Goal: Information Seeking & Learning: Learn about a topic

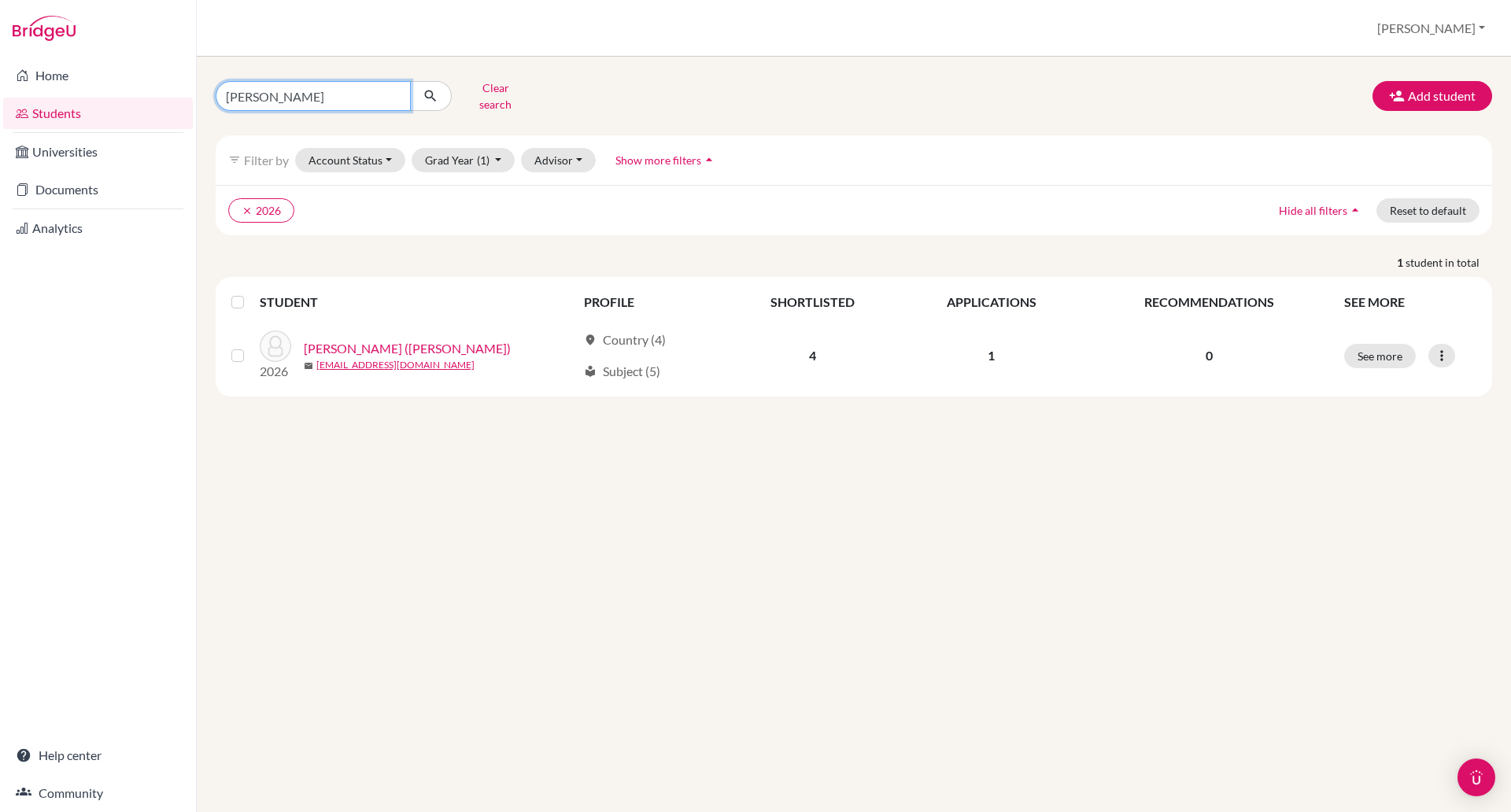
click at [273, 91] on input "alexis" at bounding box center [313, 96] width 195 height 30
type input "a"
type input "haley"
click button "submit" at bounding box center [431, 96] width 41 height 30
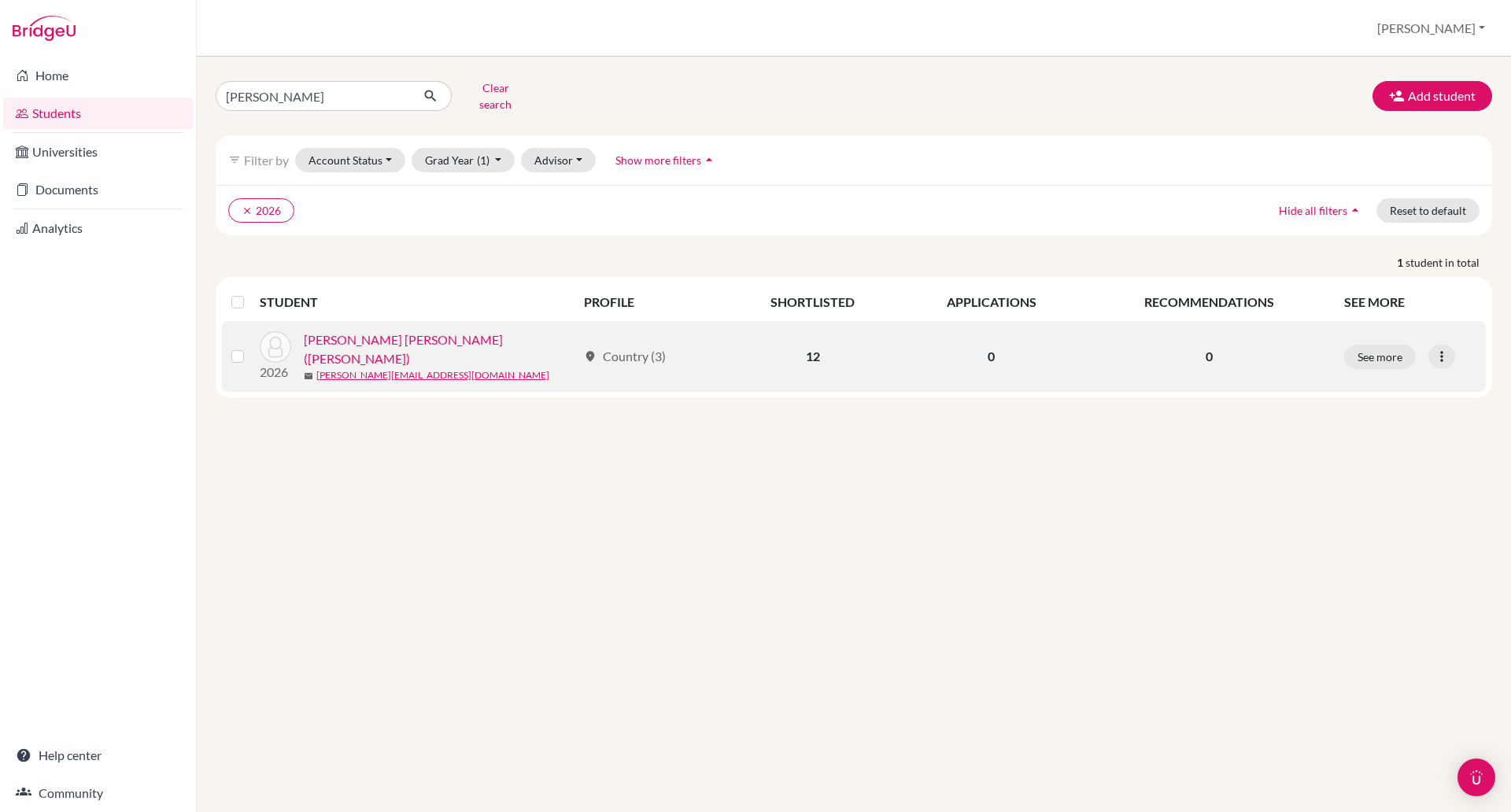
click at [395, 333] on link "Nguyen, Phuc Ha Linh (Haley)" at bounding box center [440, 350] width 273 height 38
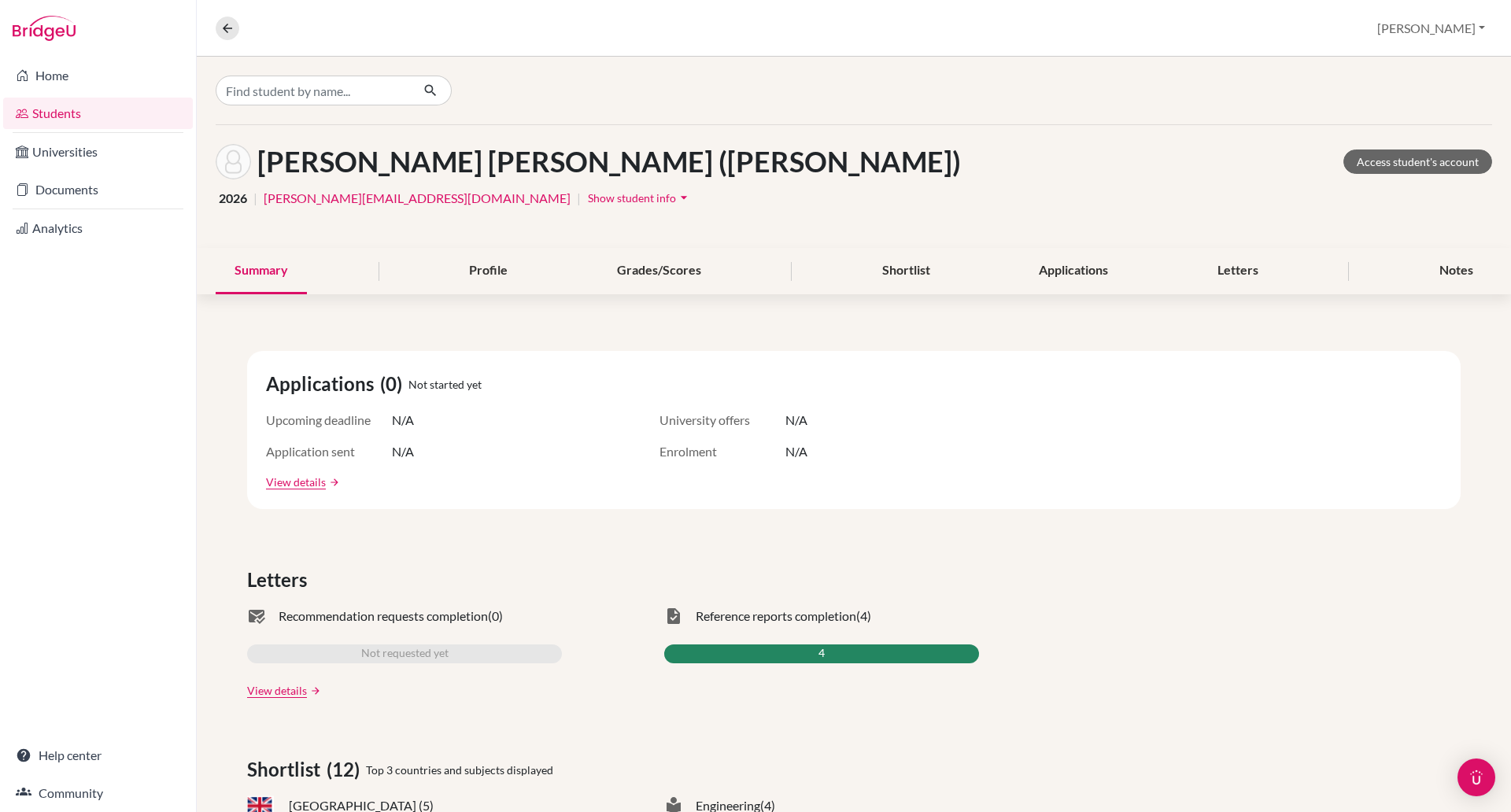
click at [588, 201] on span "Show student info" at bounding box center [632, 197] width 88 height 14
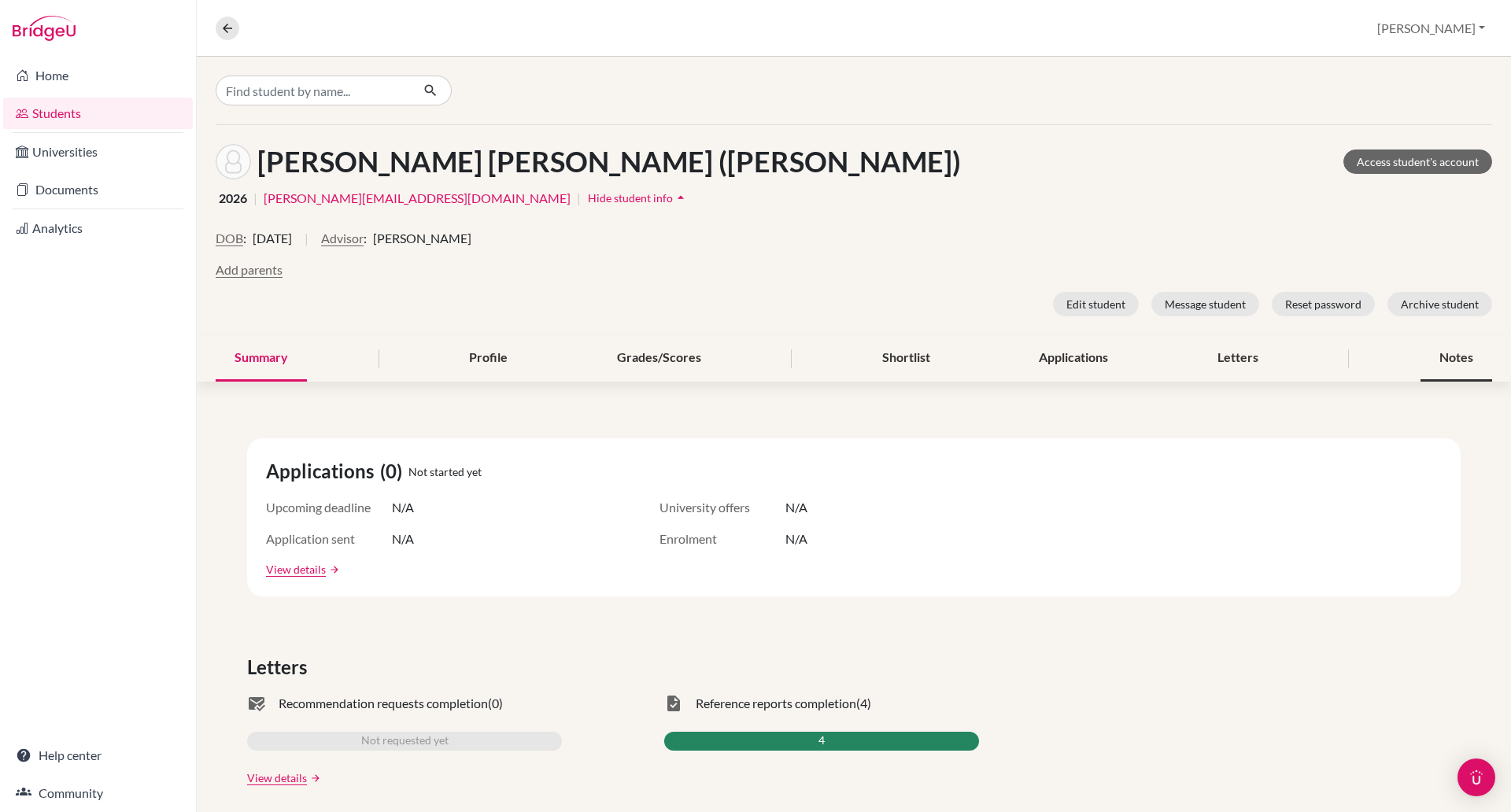
click at [1446, 350] on div "Notes" at bounding box center [1455, 358] width 71 height 46
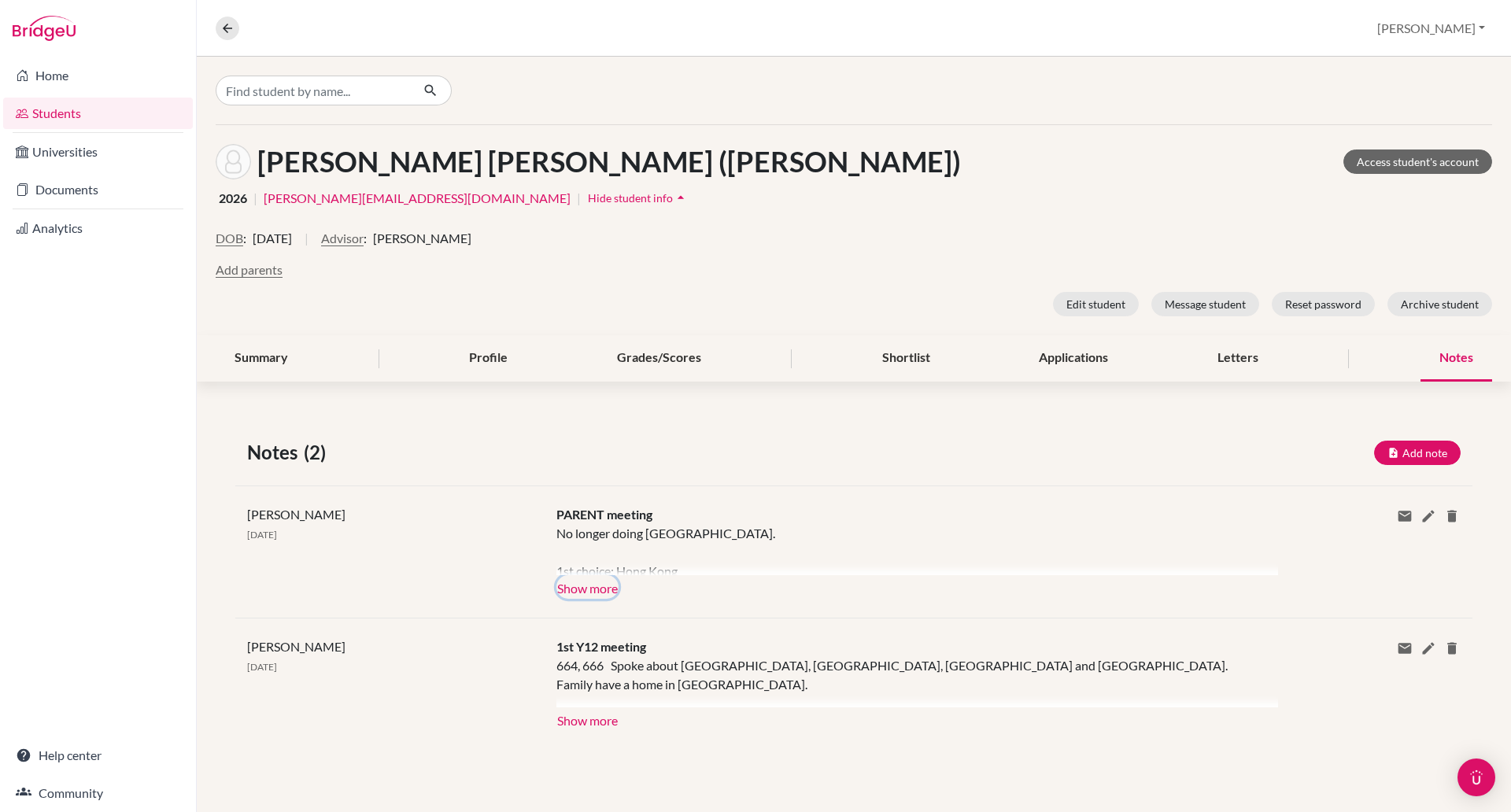
click at [604, 583] on button "Show more" at bounding box center [587, 587] width 62 height 23
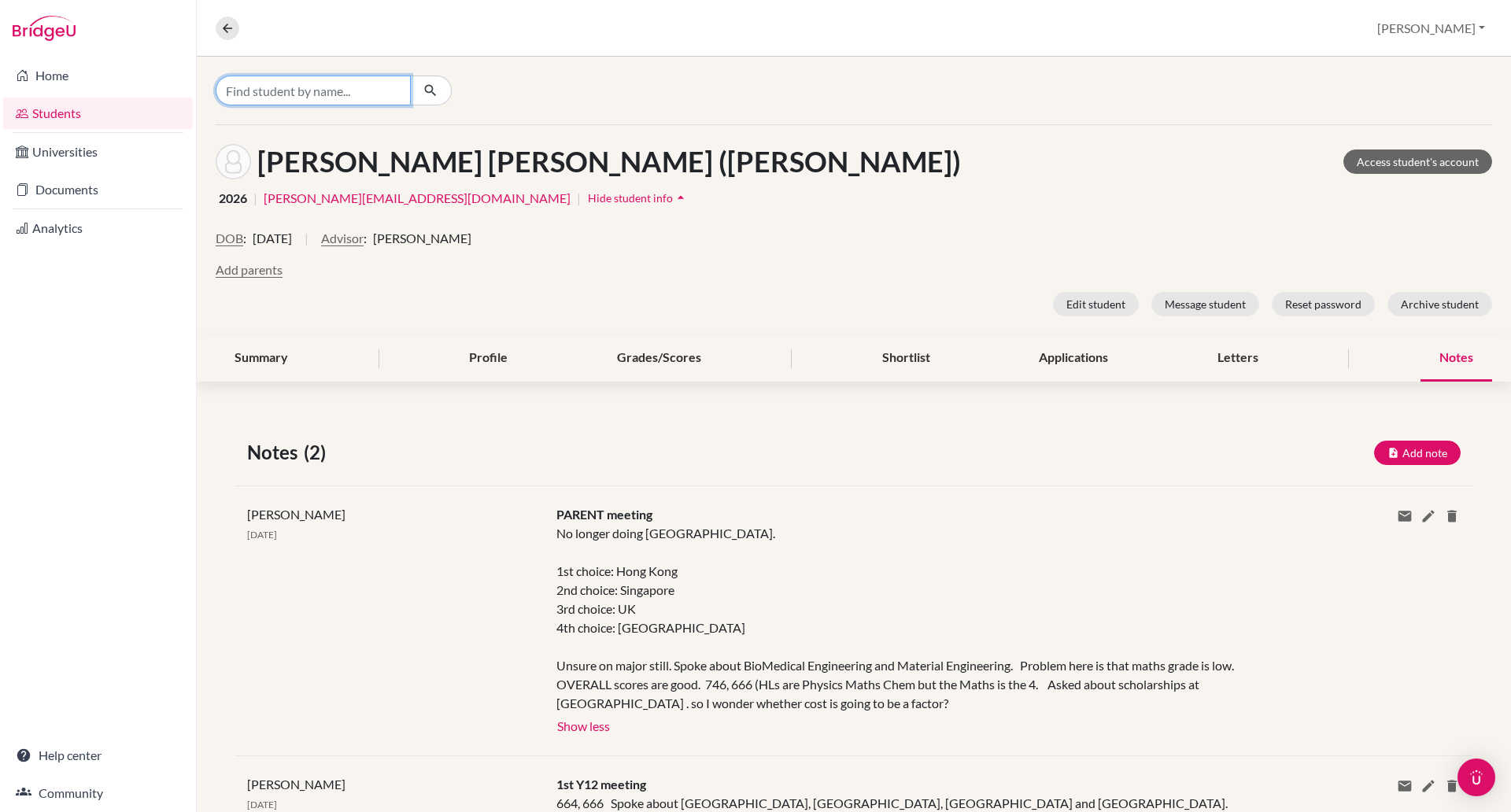
click at [316, 97] on input "Find student by name..." at bounding box center [313, 90] width 195 height 30
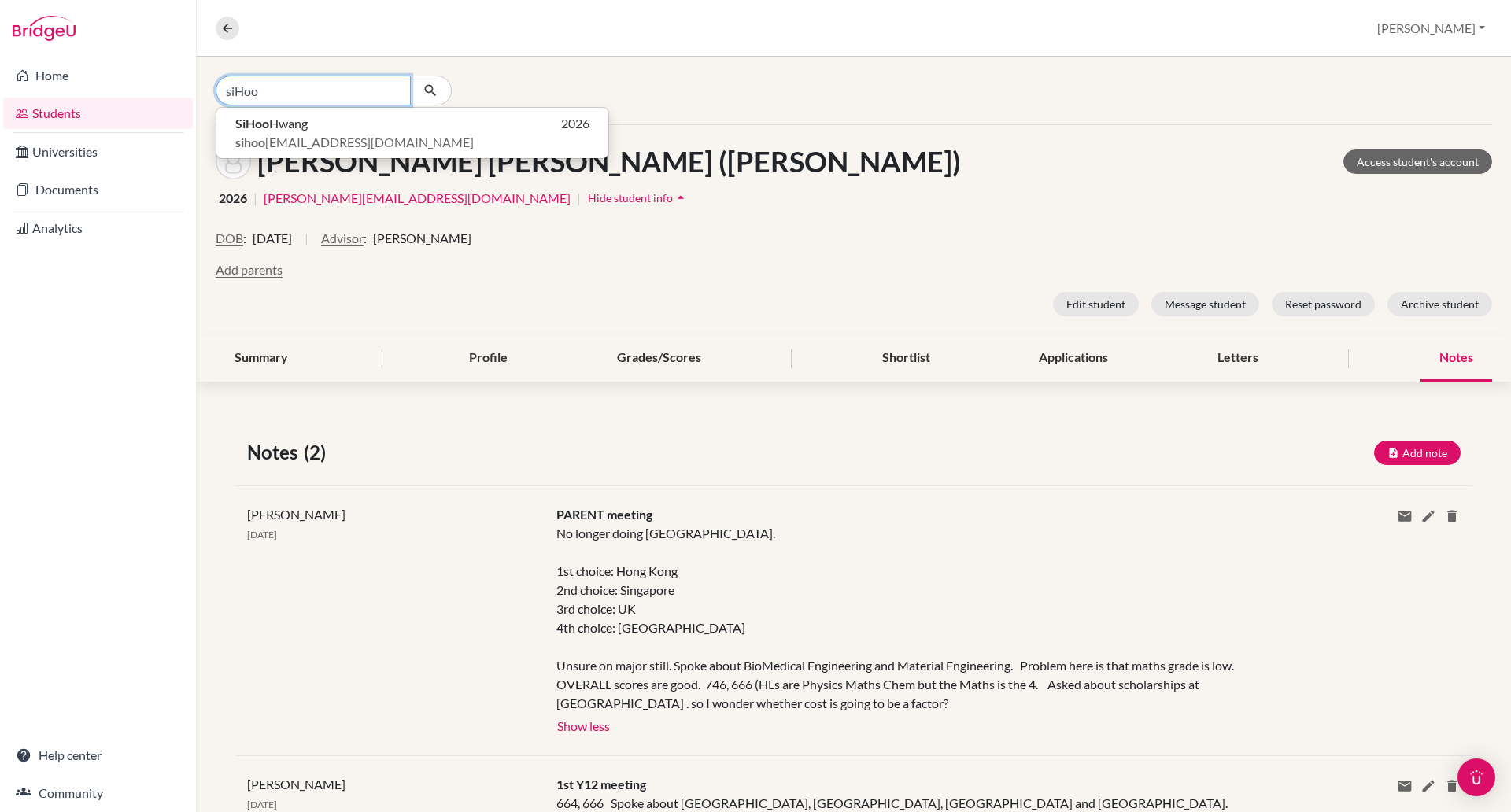
type input "siHoo"
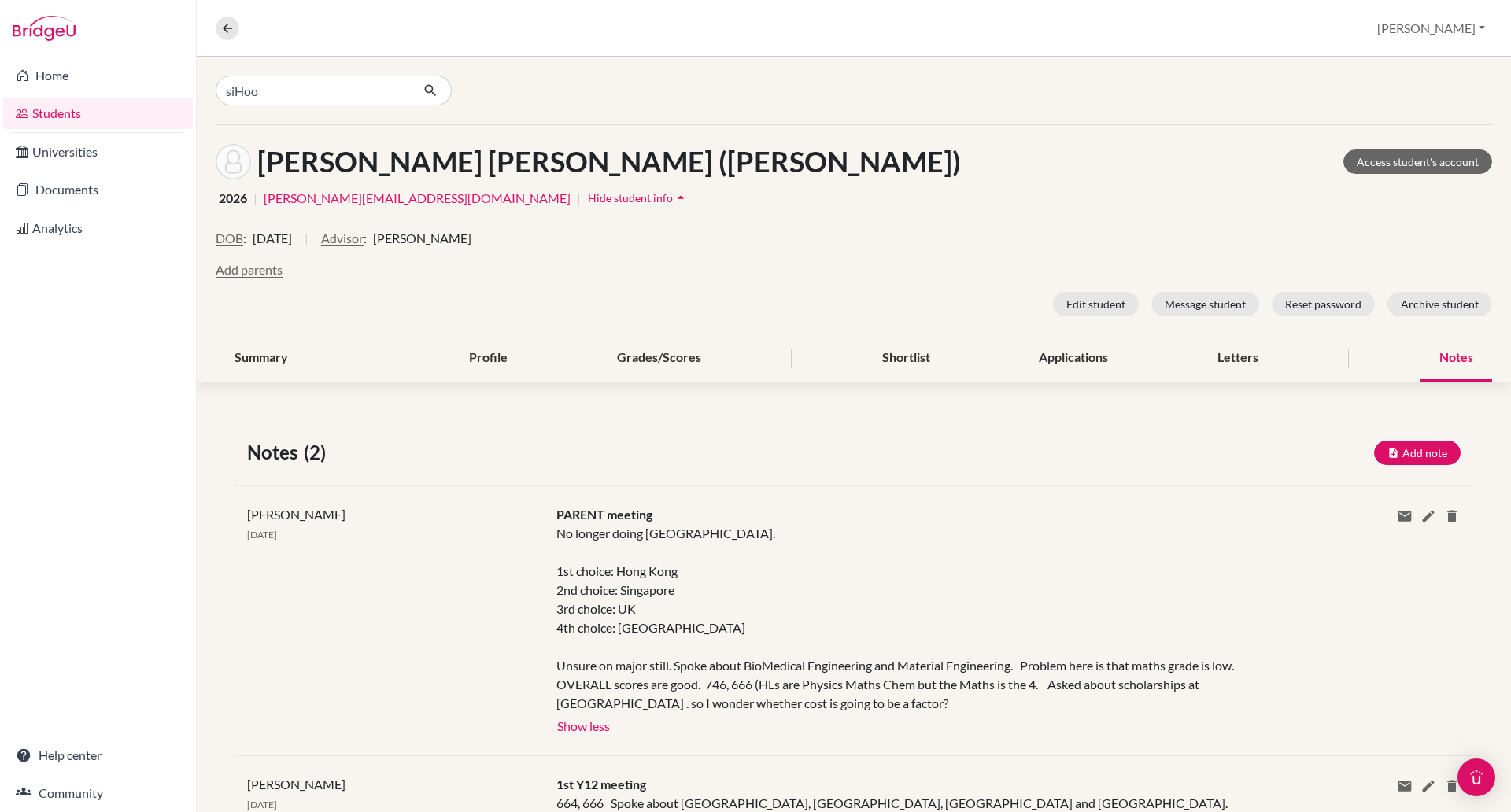
click at [463, 23] on div "Overview Student details Paul Profile School Settings Log out" at bounding box center [853, 28] width 1314 height 57
click at [1352, 152] on link "Access student's account" at bounding box center [1417, 161] width 149 height 24
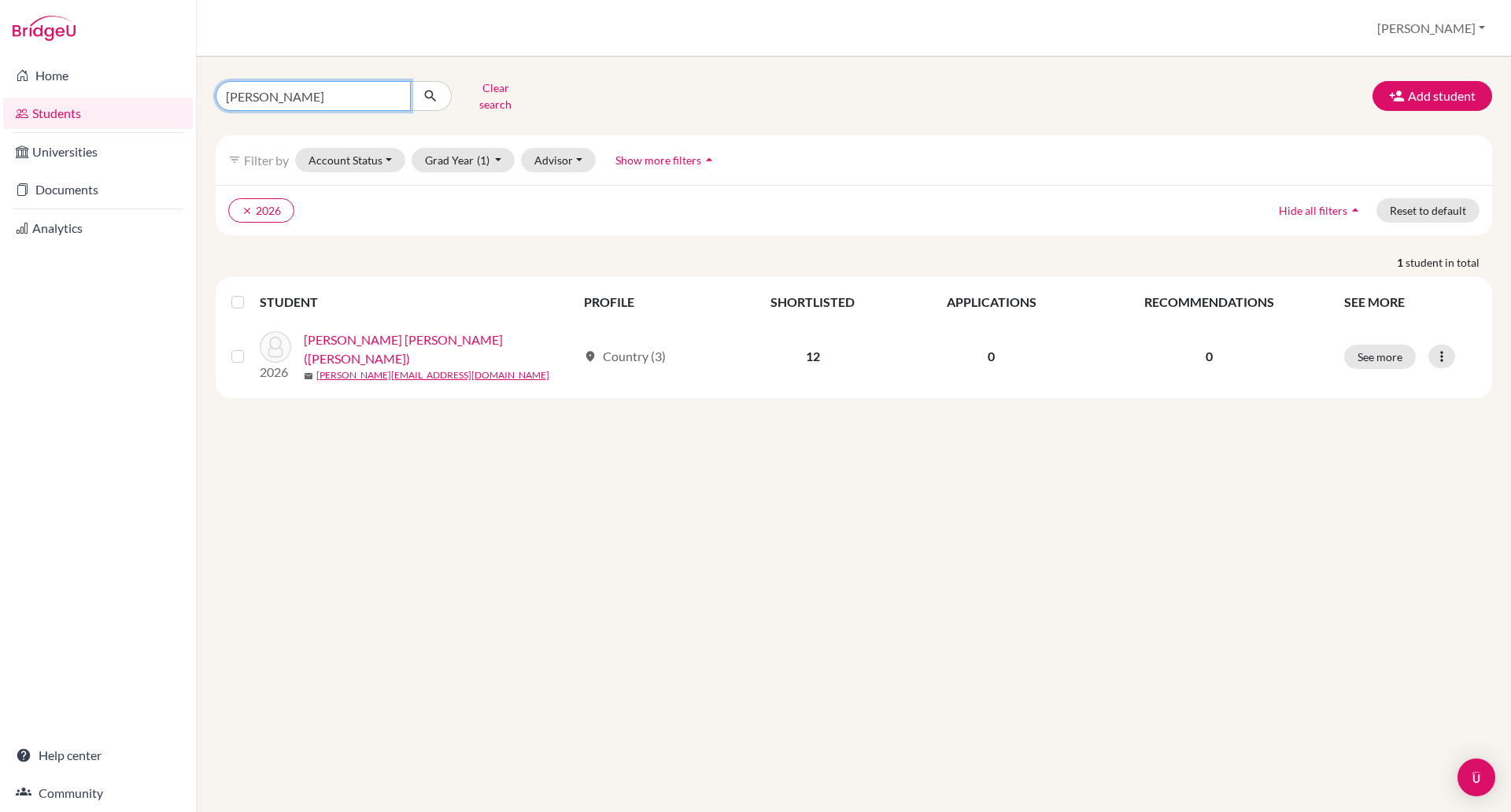
click at [265, 96] on input "haley" at bounding box center [313, 96] width 195 height 30
type input "h"
type input "Sihoo"
click button "submit" at bounding box center [431, 96] width 41 height 30
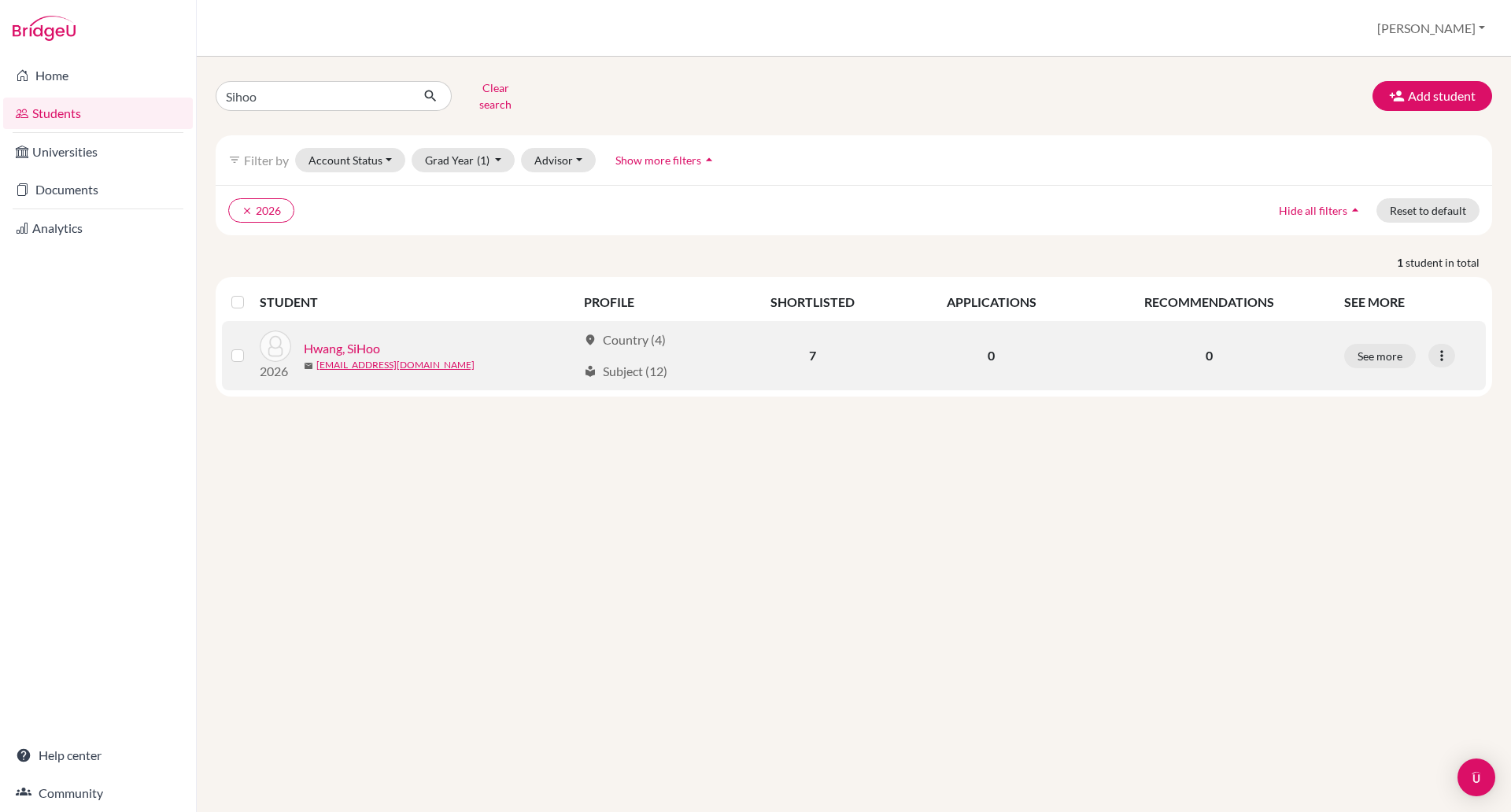
click at [326, 339] on link "Hwang, SiHoo" at bounding box center [342, 348] width 77 height 19
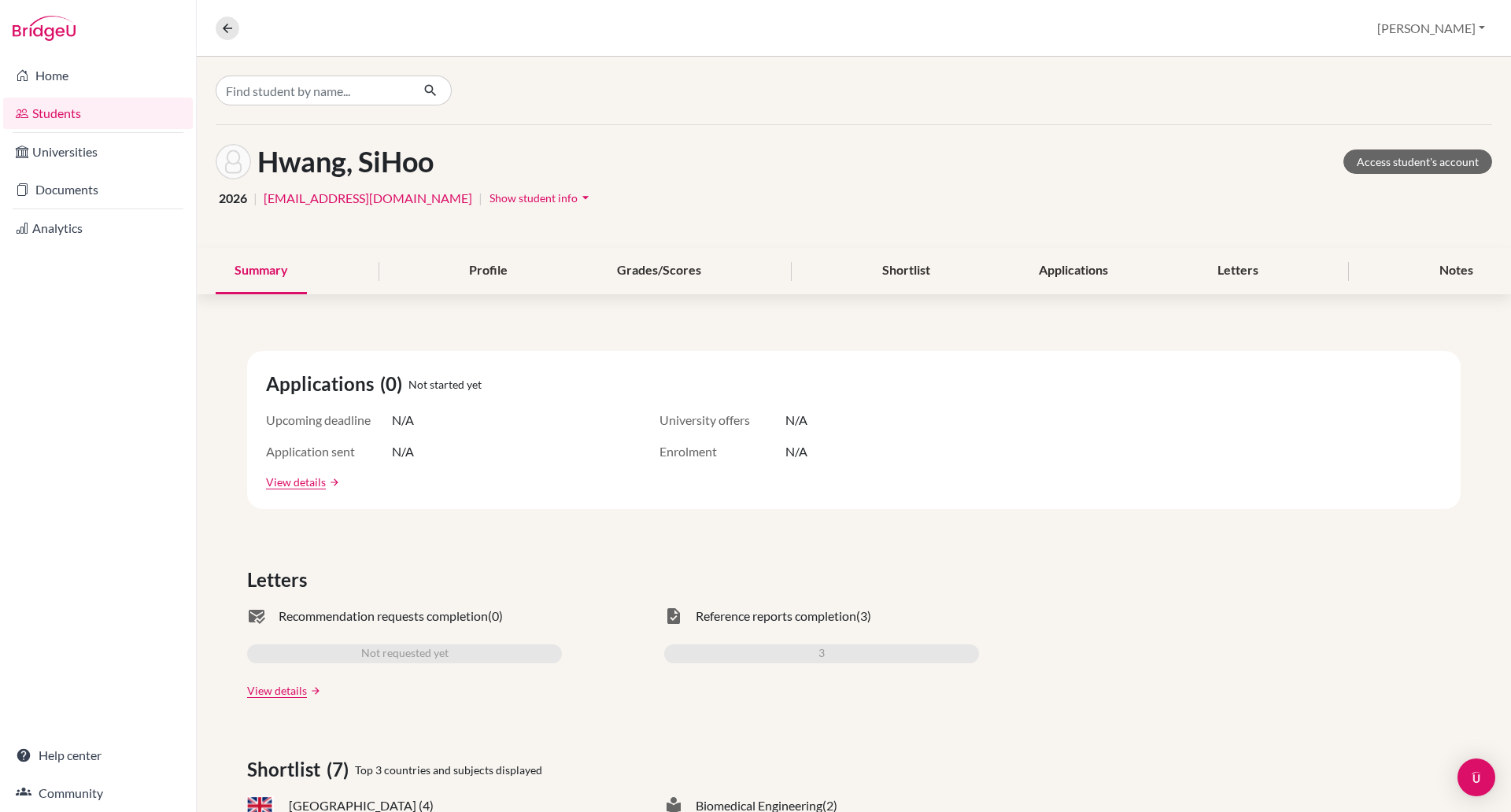
click at [527, 194] on span "Show student info" at bounding box center [534, 197] width 88 height 14
click at [578, 196] on icon "arrow_drop_down" at bounding box center [585, 196] width 15 height 15
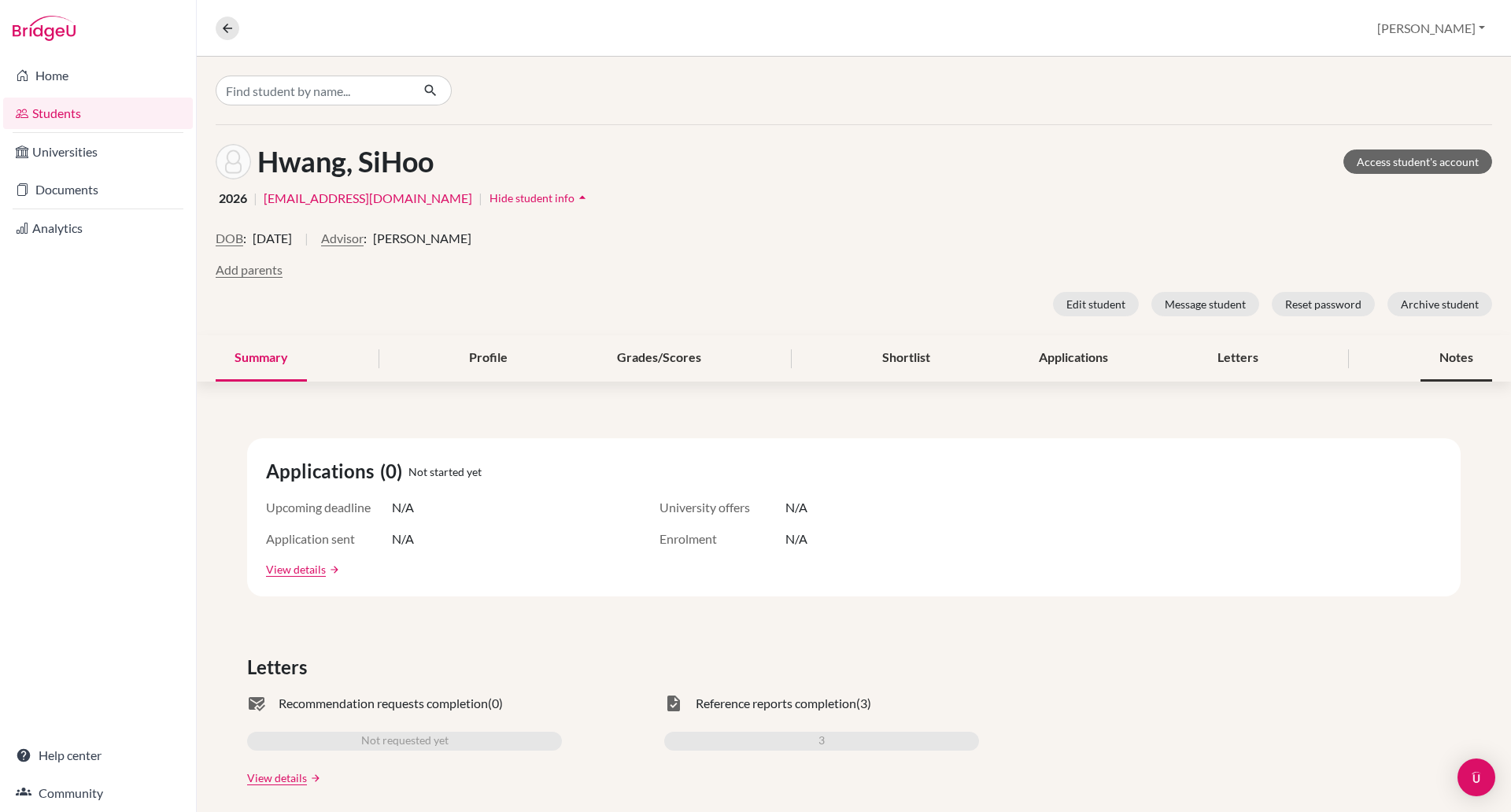
click at [1443, 352] on div "Notes" at bounding box center [1455, 358] width 71 height 46
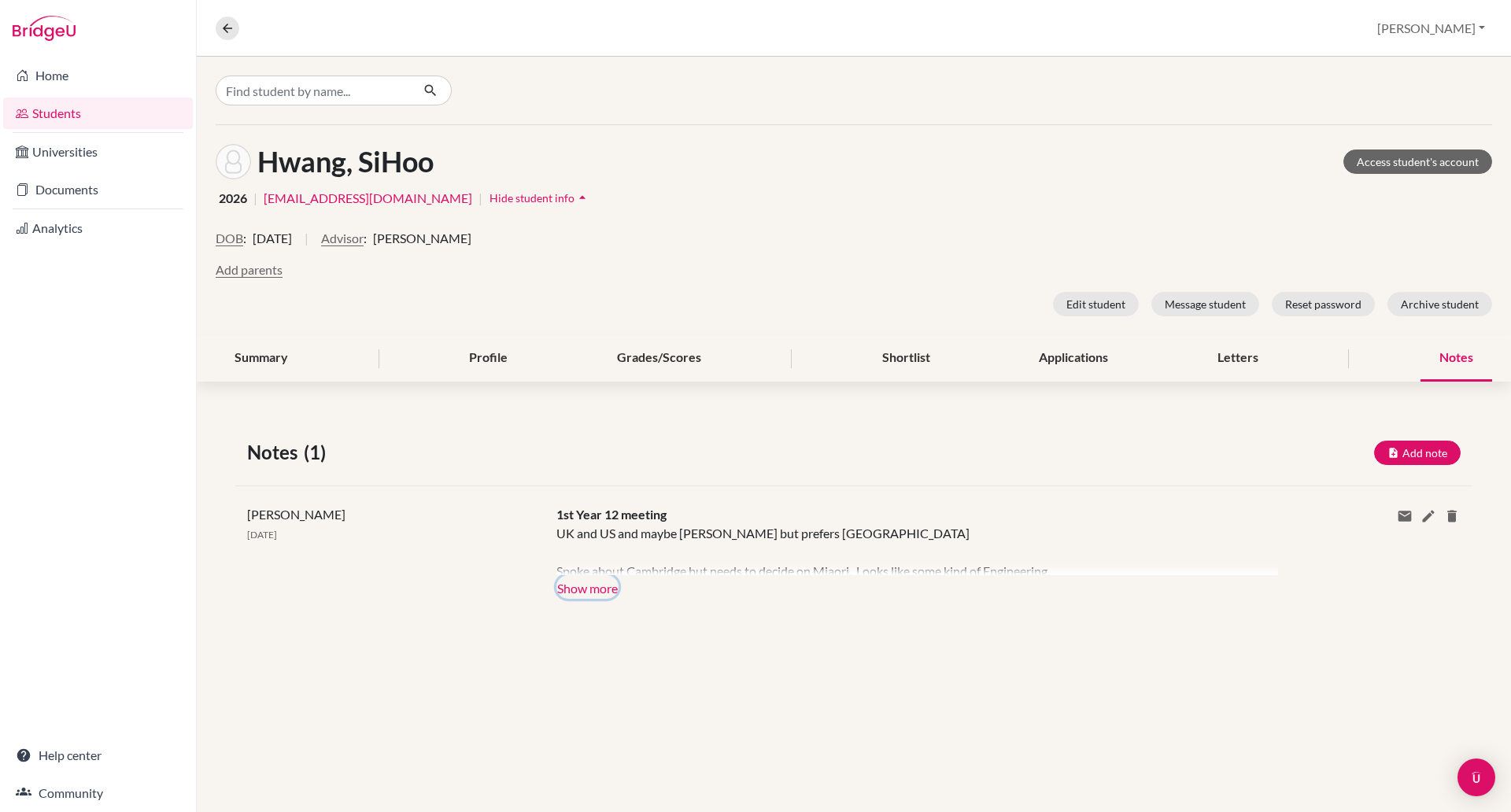
click at [615, 587] on button "Show more" at bounding box center [587, 587] width 62 height 23
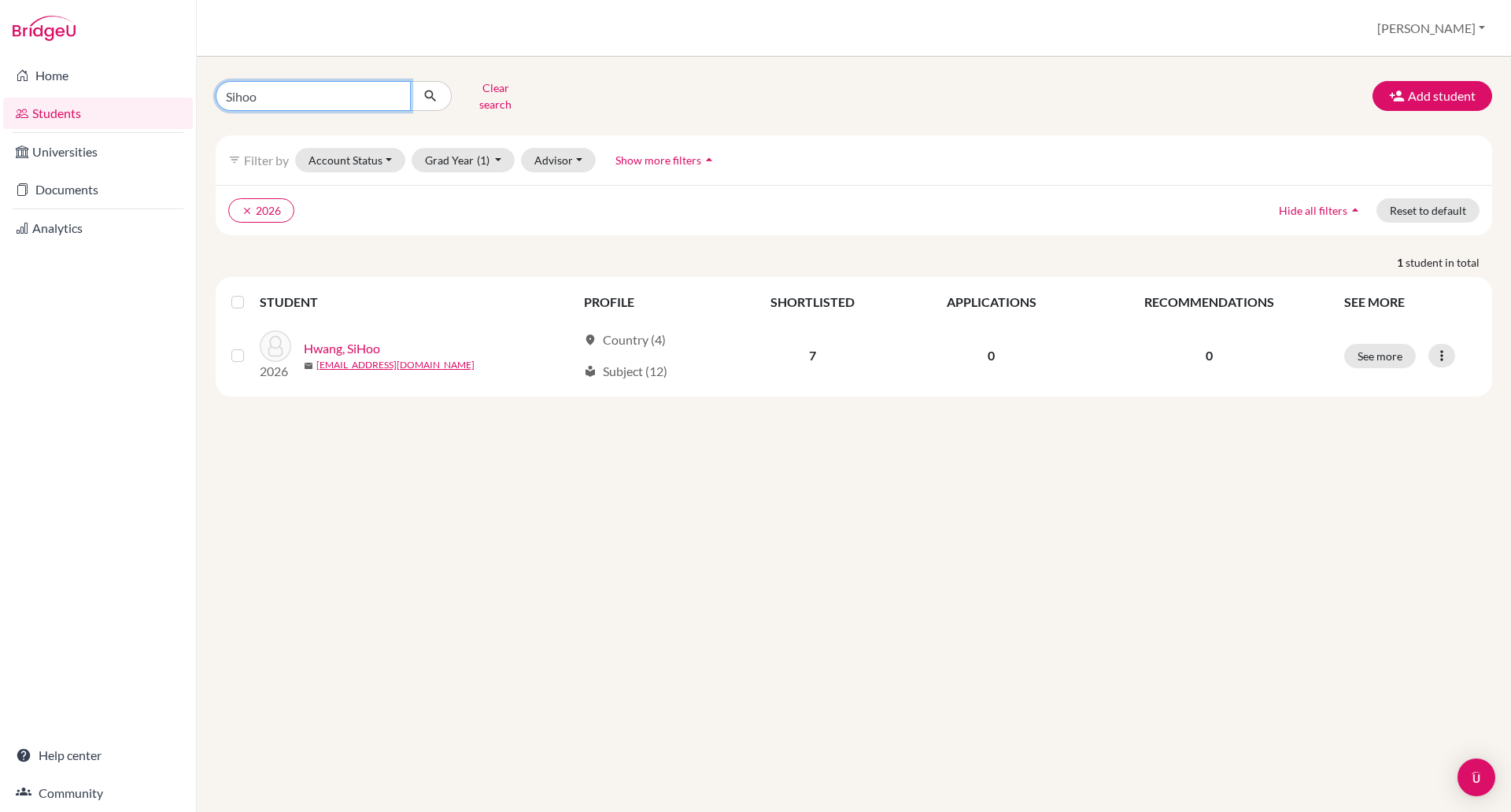
click at [263, 90] on input "Sihoo" at bounding box center [313, 96] width 195 height 30
type input "S"
type input "[PERSON_NAME]"
click button "submit" at bounding box center [431, 96] width 41 height 30
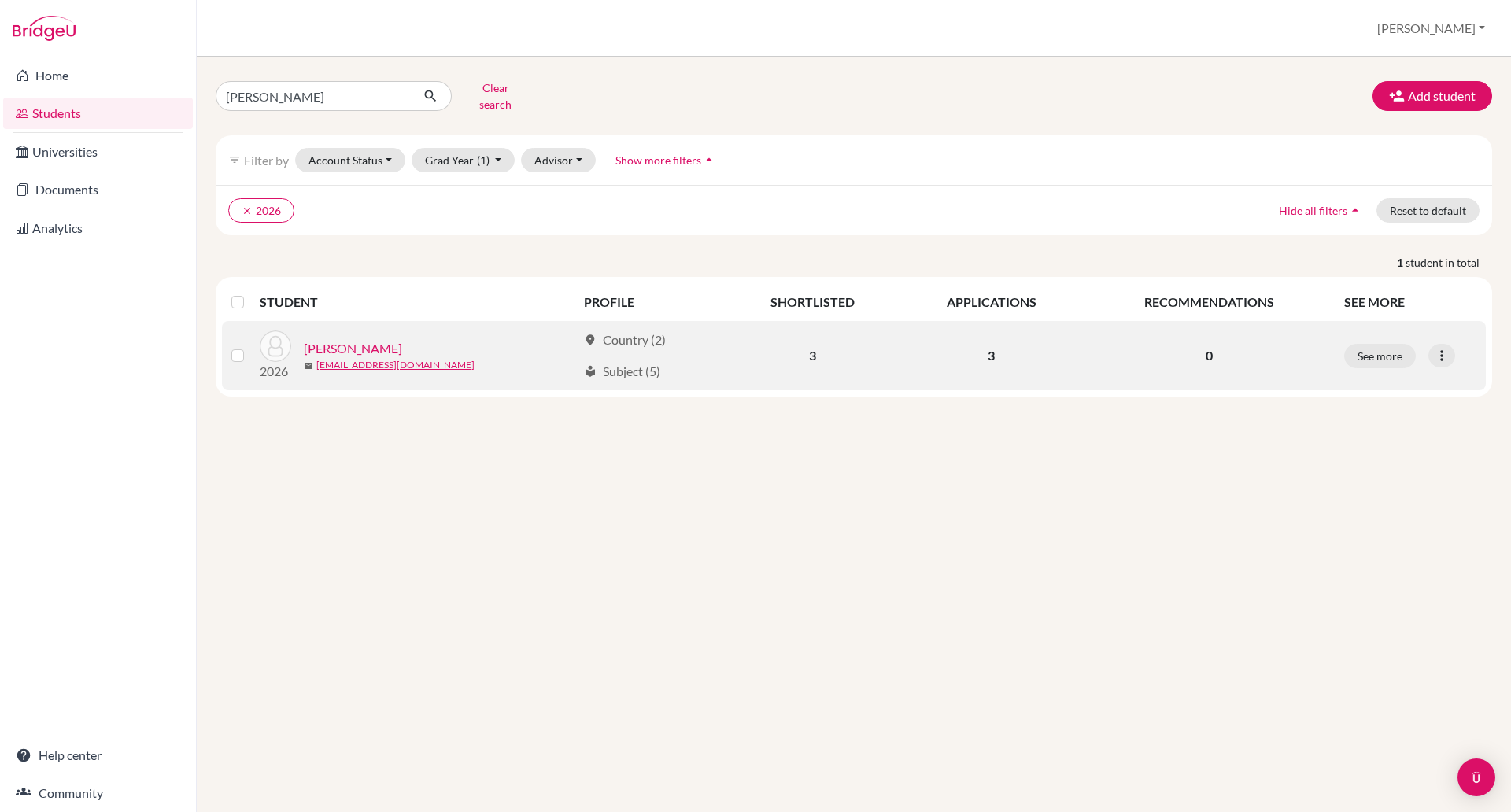
click at [348, 342] on link "[PERSON_NAME]" at bounding box center [353, 348] width 98 height 19
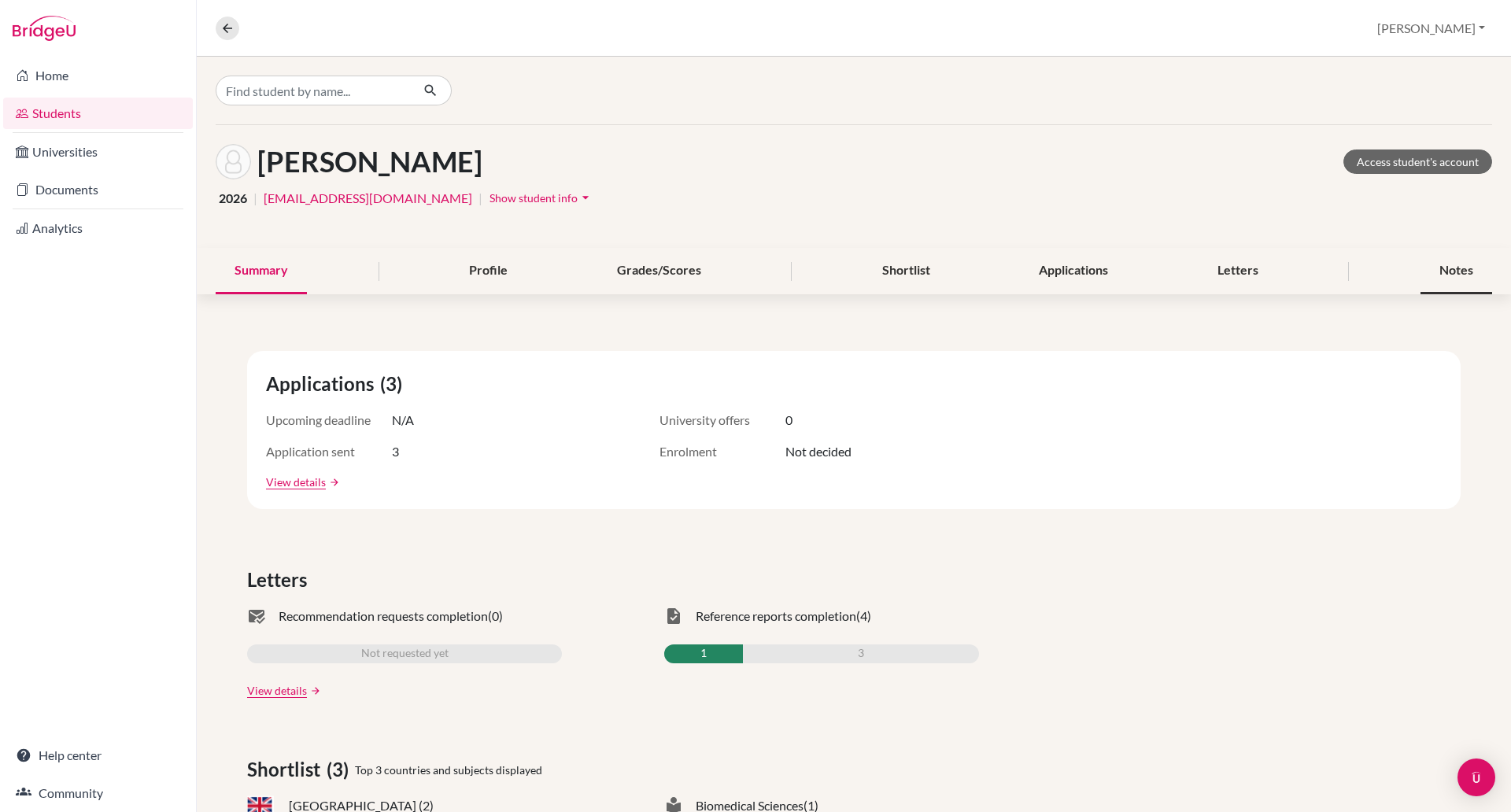
click at [1431, 262] on div "Notes" at bounding box center [1455, 270] width 71 height 46
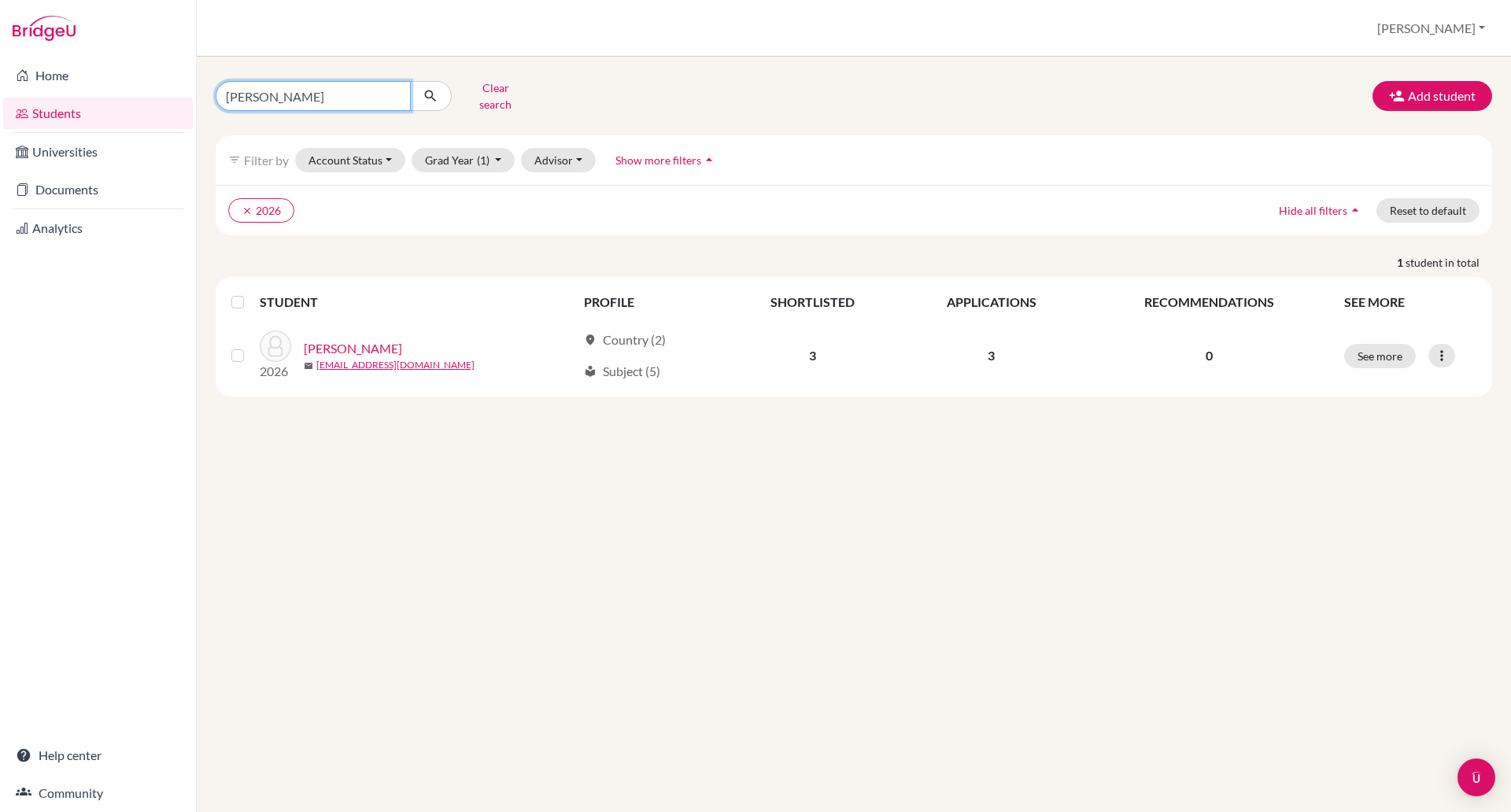
click at [298, 89] on input "[PERSON_NAME]" at bounding box center [313, 96] width 195 height 30
type input "g"
type input "alex sawer"
click button "submit" at bounding box center [431, 96] width 41 height 30
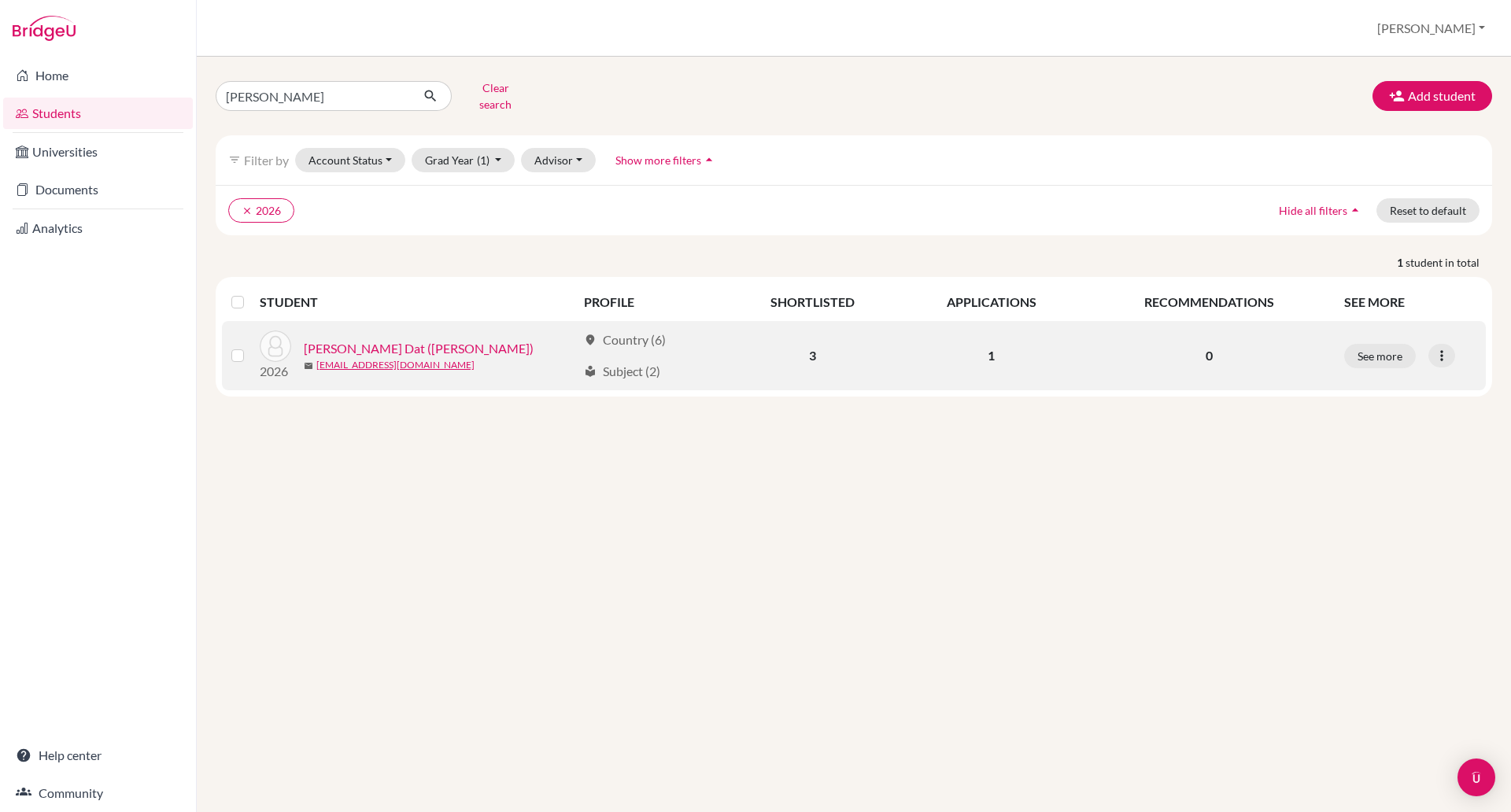
click at [351, 339] on link "Sawer, Hoang Dat (Alex)" at bounding box center [418, 348] width 230 height 19
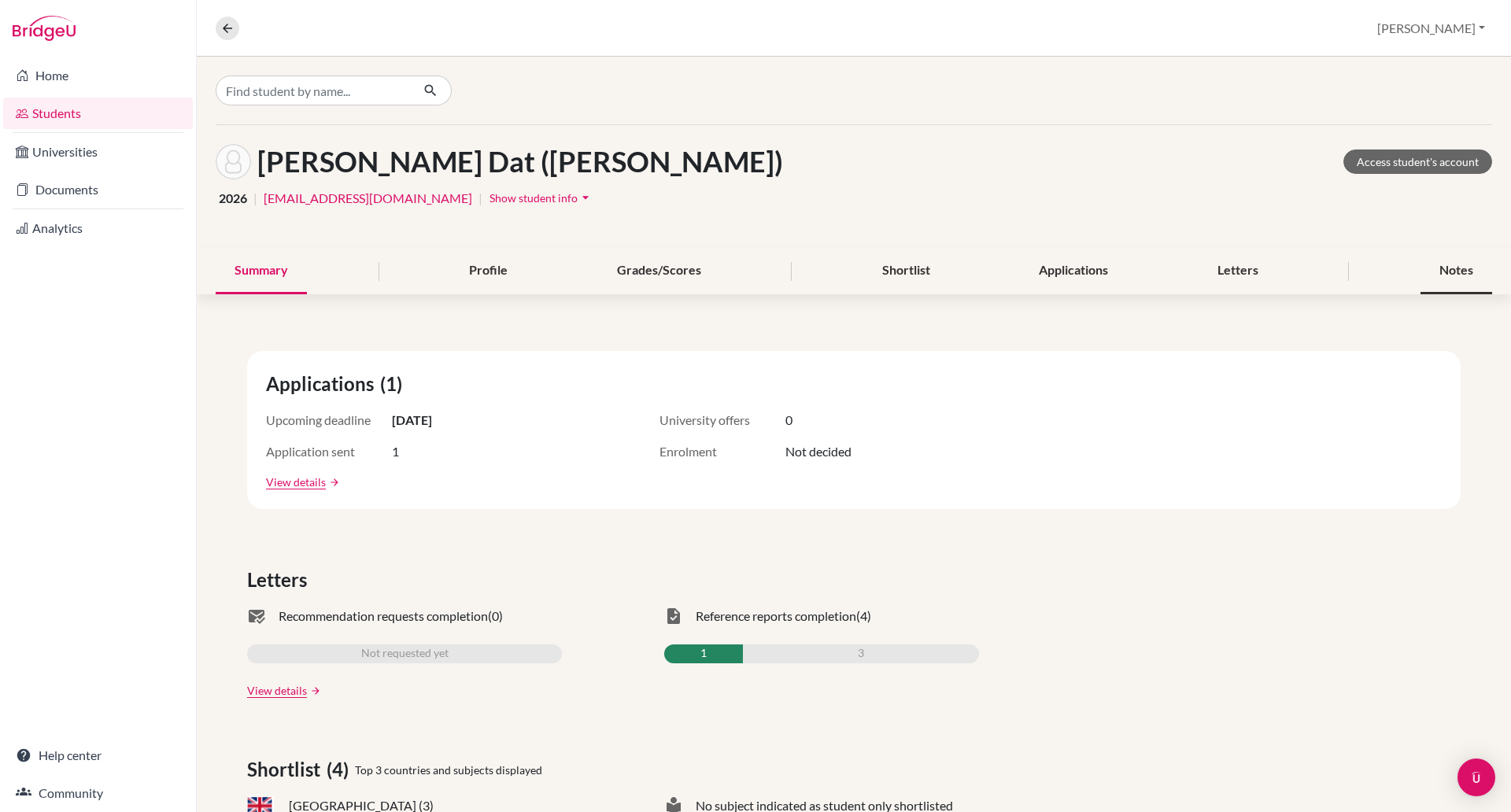
click at [1443, 262] on div "Notes" at bounding box center [1455, 270] width 71 height 46
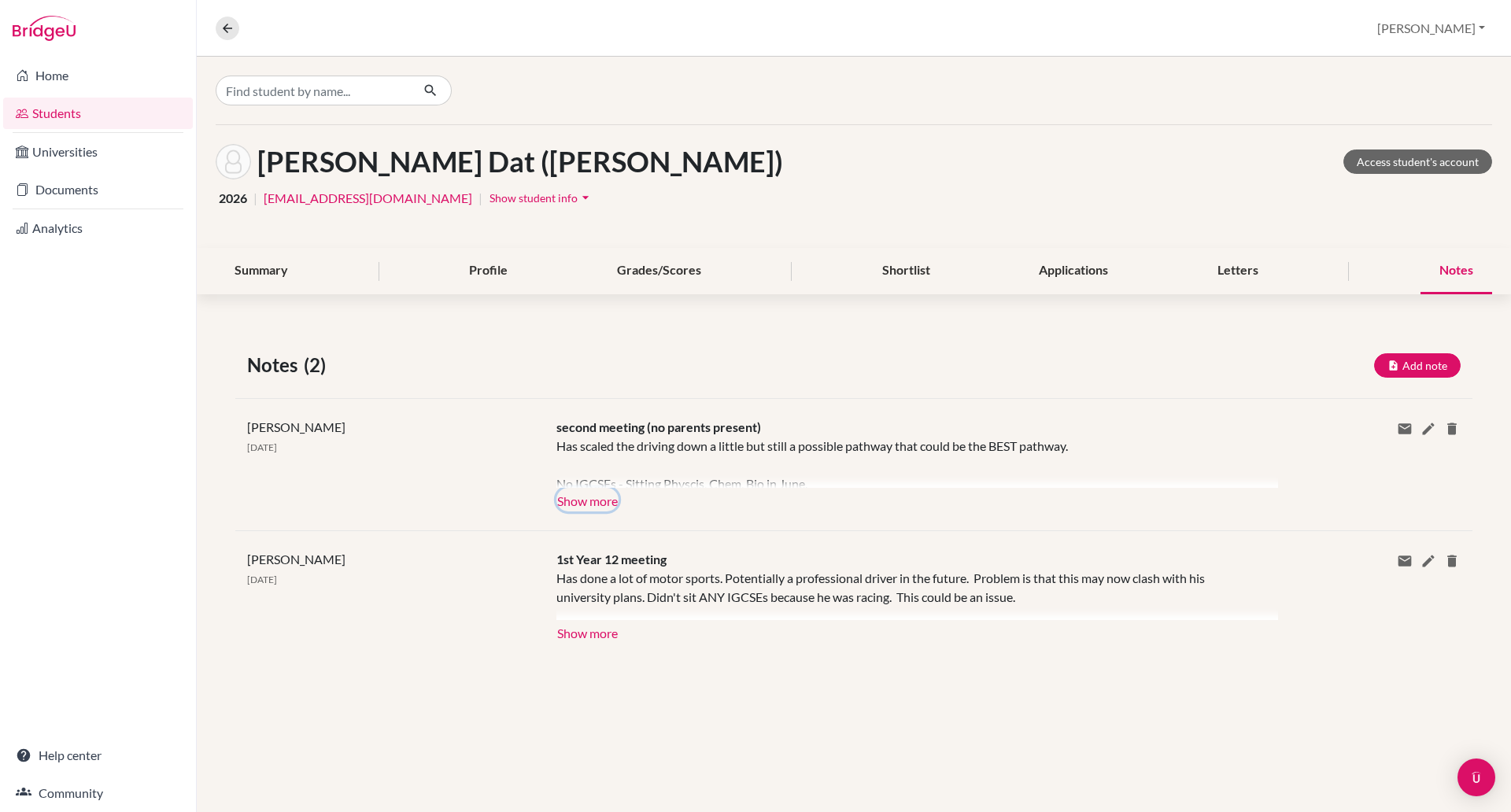
click at [602, 503] on button "Show more" at bounding box center [587, 499] width 62 height 23
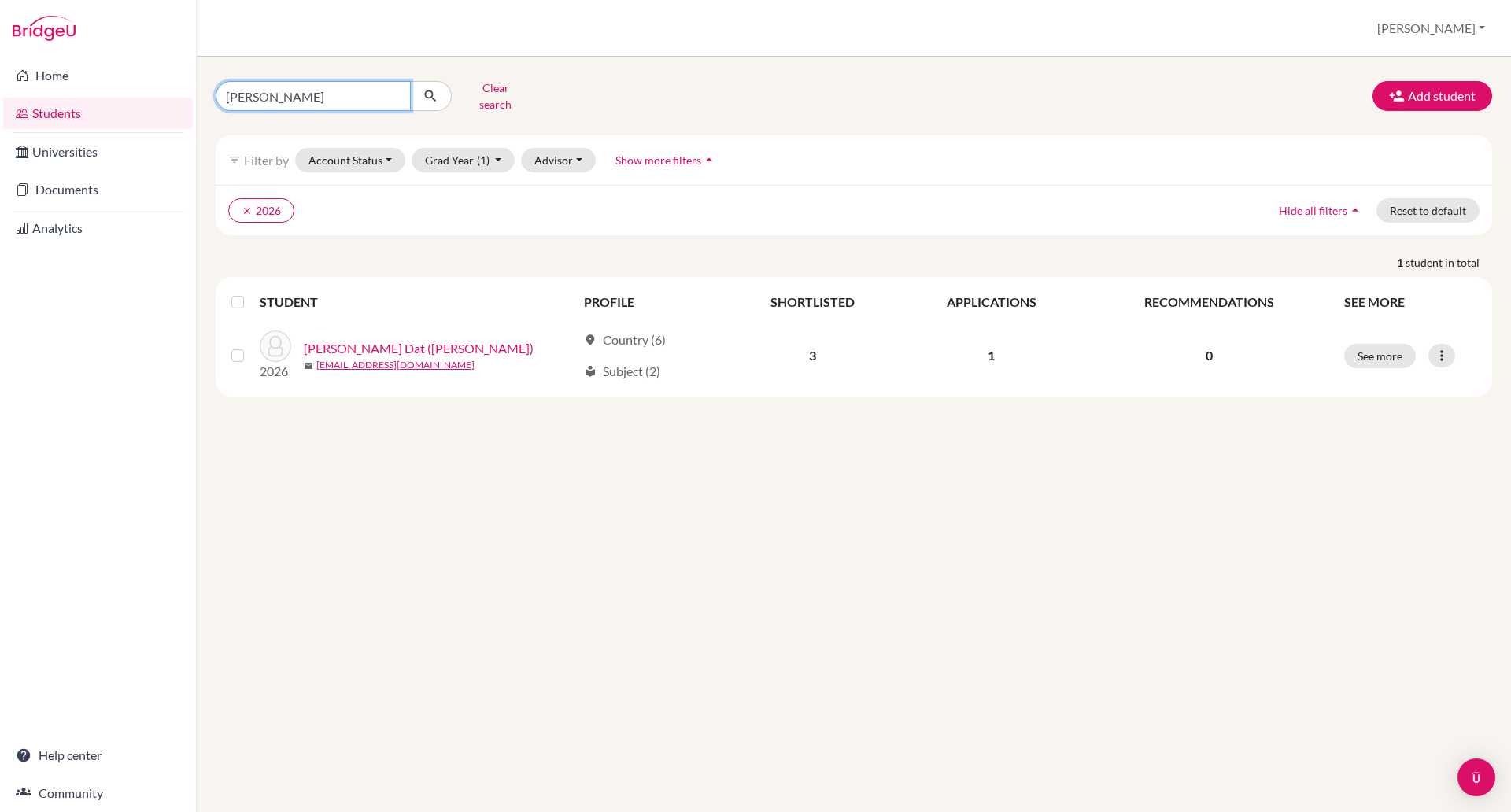
click at [309, 89] on input "[PERSON_NAME]" at bounding box center [313, 96] width 195 height 30
type input "[PERSON_NAME]"
click button "submit" at bounding box center [431, 96] width 41 height 30
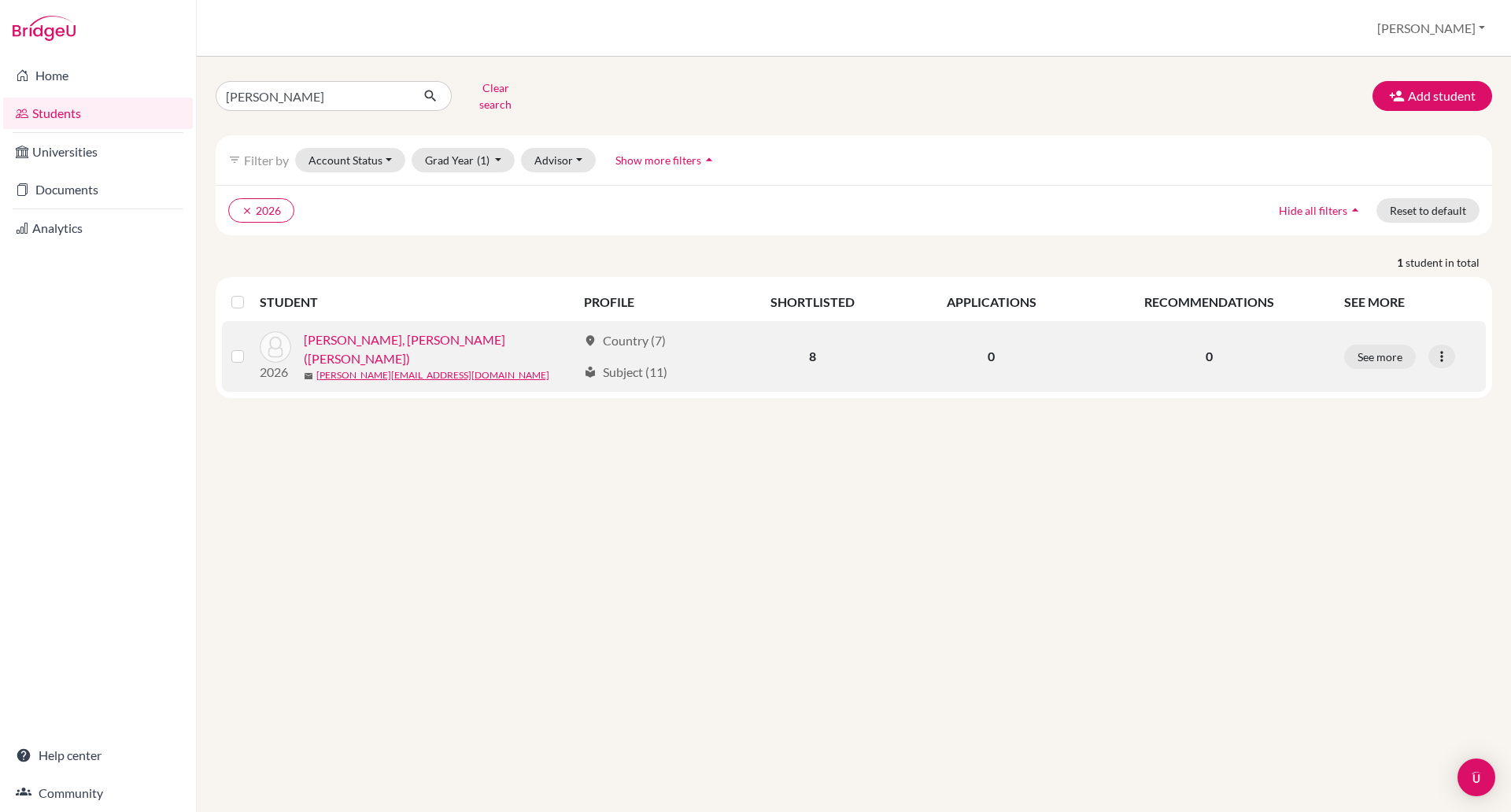
click at [423, 333] on link "Schulz, Alexandra Dang (Alex)" at bounding box center [440, 350] width 273 height 38
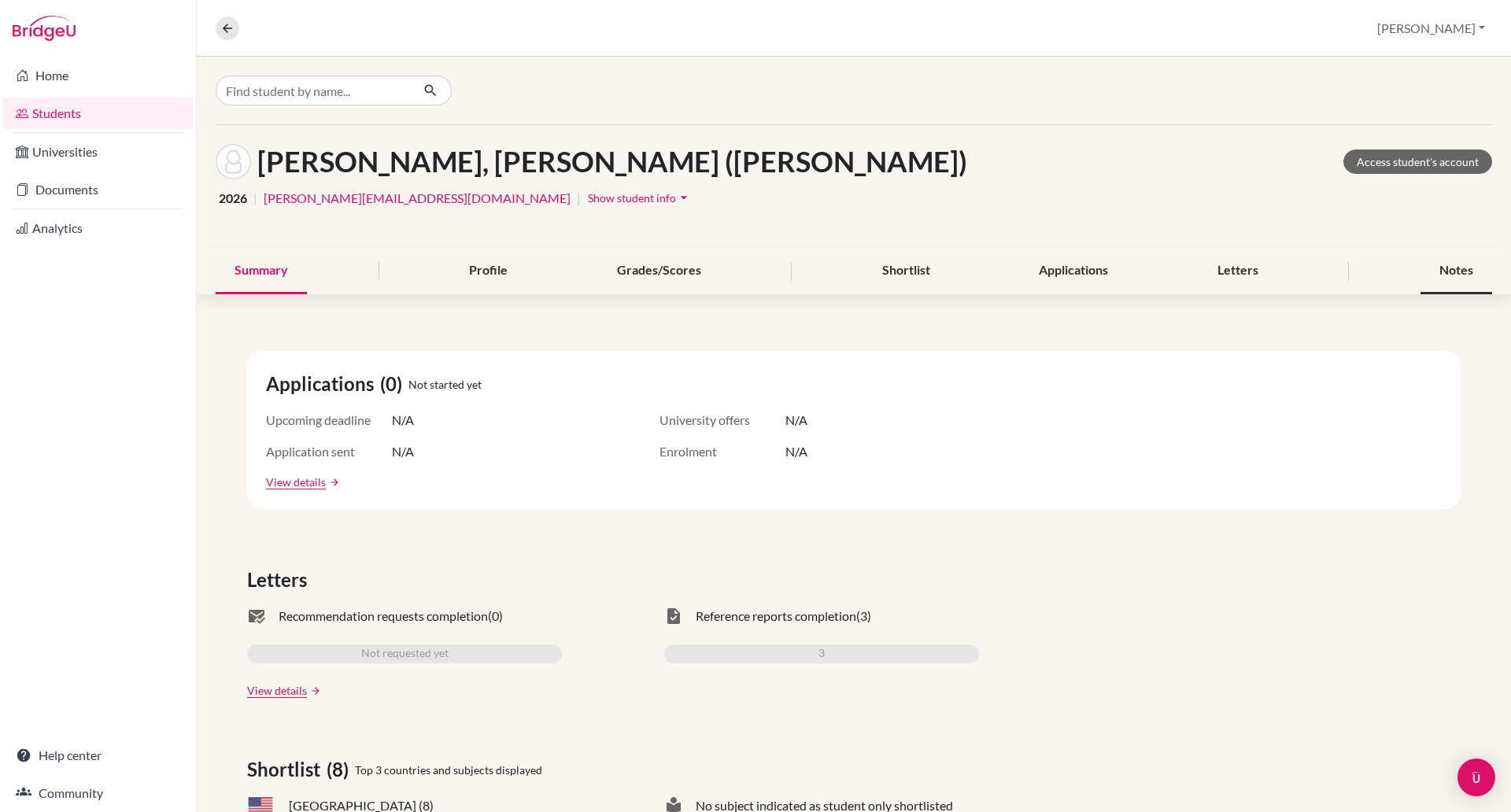
click at [1442, 260] on div "Notes" at bounding box center [1455, 270] width 71 height 46
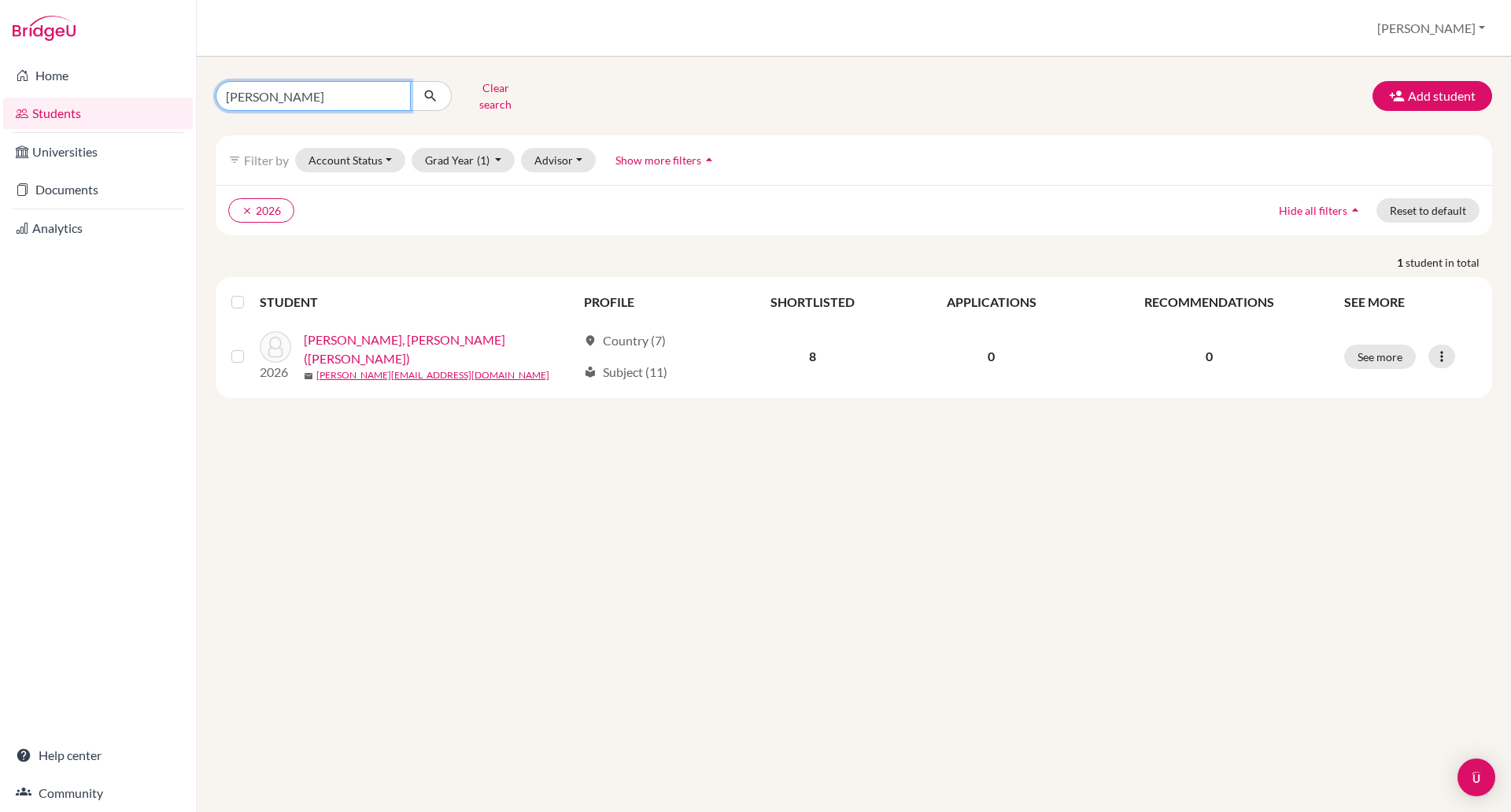
click at [266, 94] on input "alex sc" at bounding box center [313, 96] width 195 height 30
type input "a"
type input "kha tran"
click button "submit" at bounding box center [431, 96] width 41 height 30
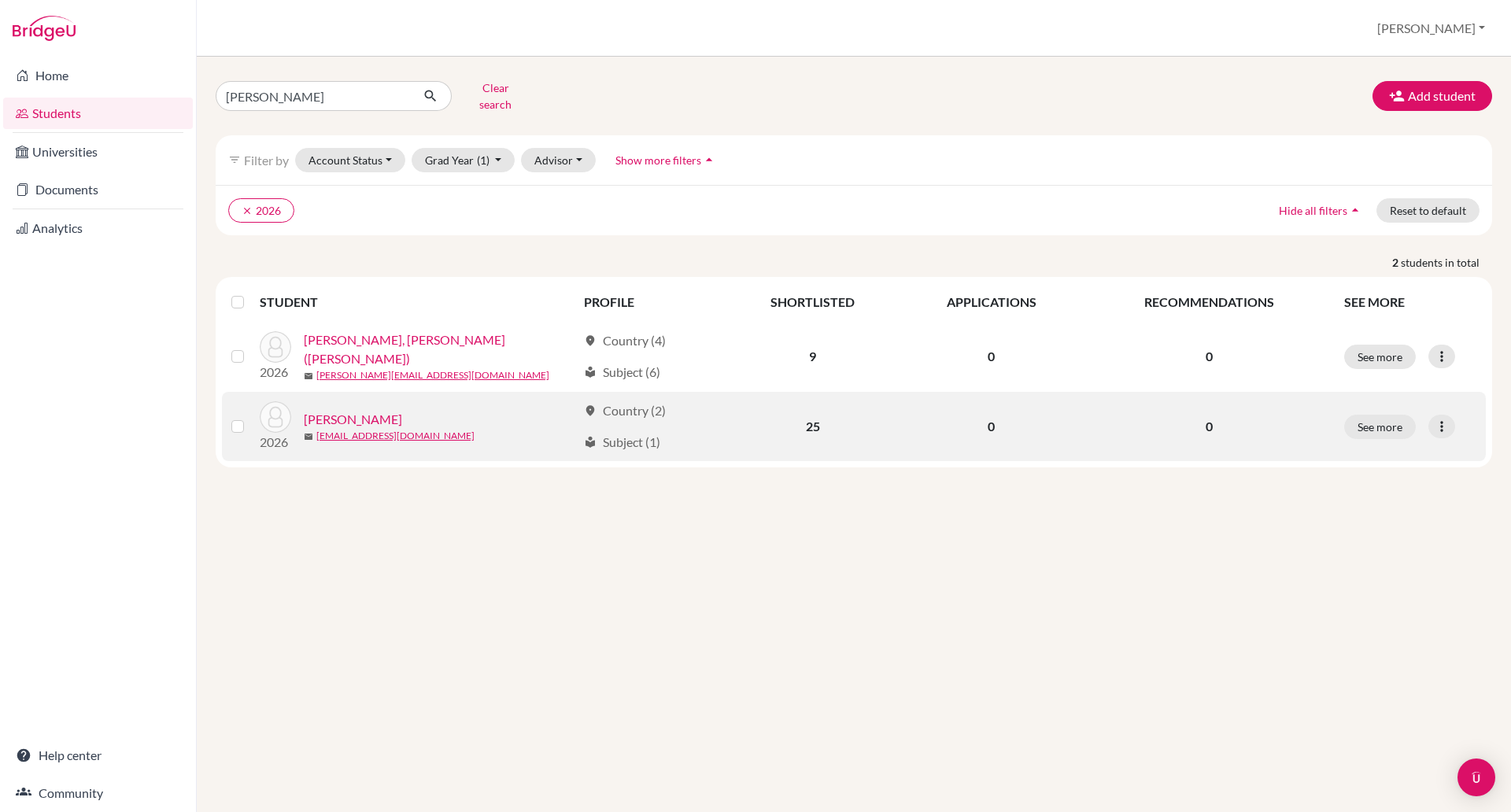
click at [343, 410] on link "Tran, Kha" at bounding box center [353, 419] width 98 height 19
